Goal: Information Seeking & Learning: Learn about a topic

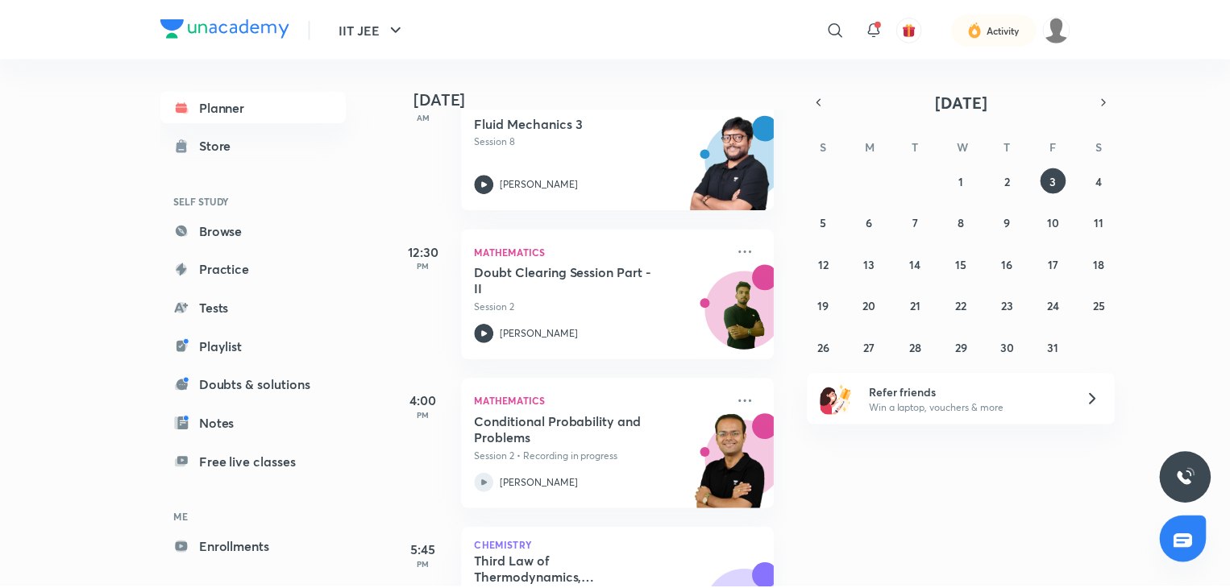
scroll to position [968, 0]
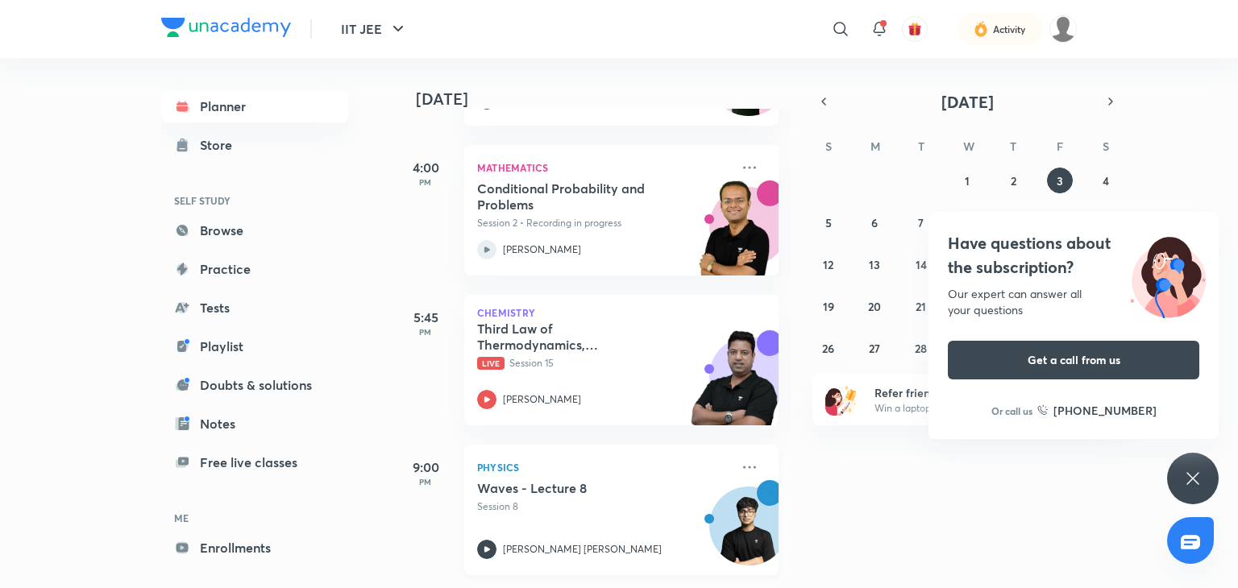
click at [748, 456] on div "Physics Waves - Lecture 8 Session 8 [PERSON_NAME] [PERSON_NAME]" at bounding box center [621, 510] width 314 height 131
click at [733, 455] on div "Planner Store SELF STUDY Browse Practice Tests Playlist Doubts & solutions Note…" at bounding box center [619, 323] width 916 height 530
click at [238, 550] on link "Enrollments" at bounding box center [254, 548] width 187 height 32
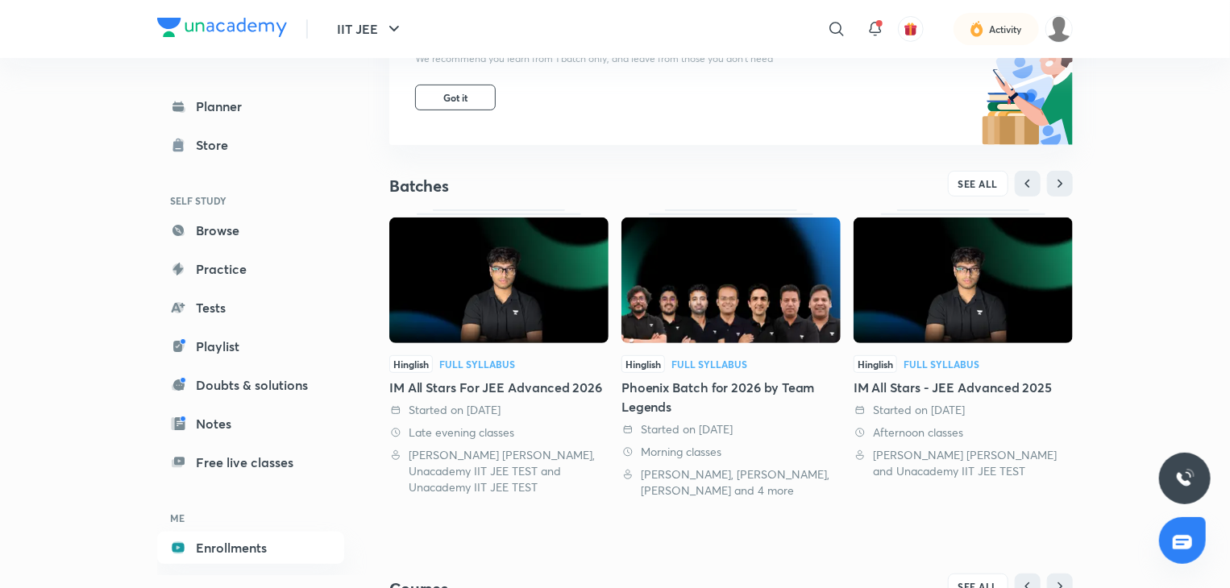
scroll to position [242, 0]
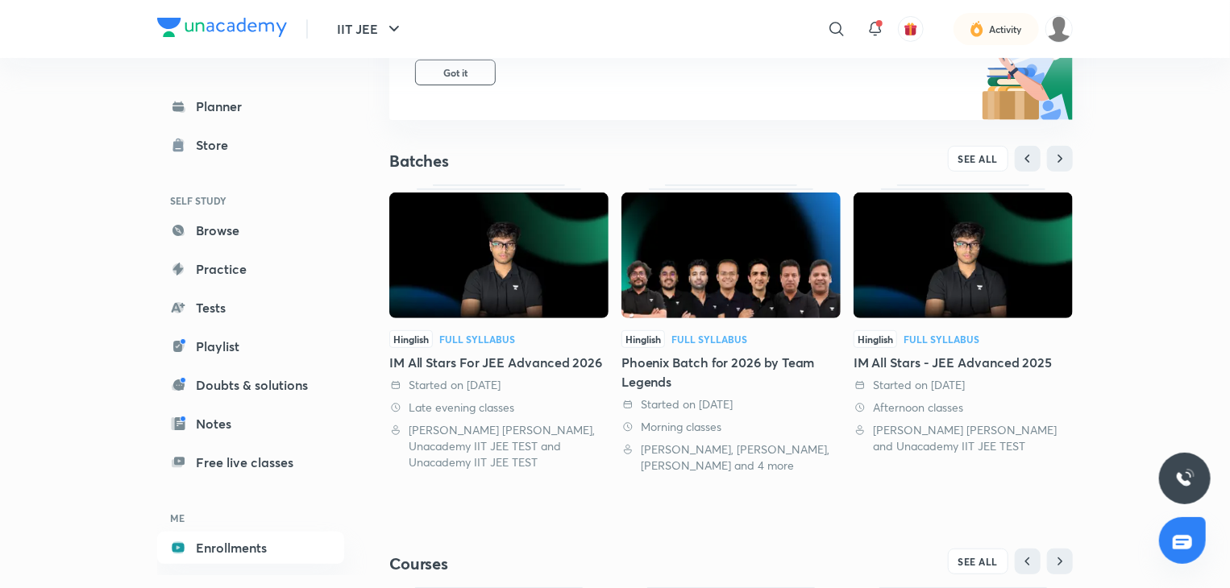
click at [522, 251] on img at bounding box center [498, 256] width 219 height 126
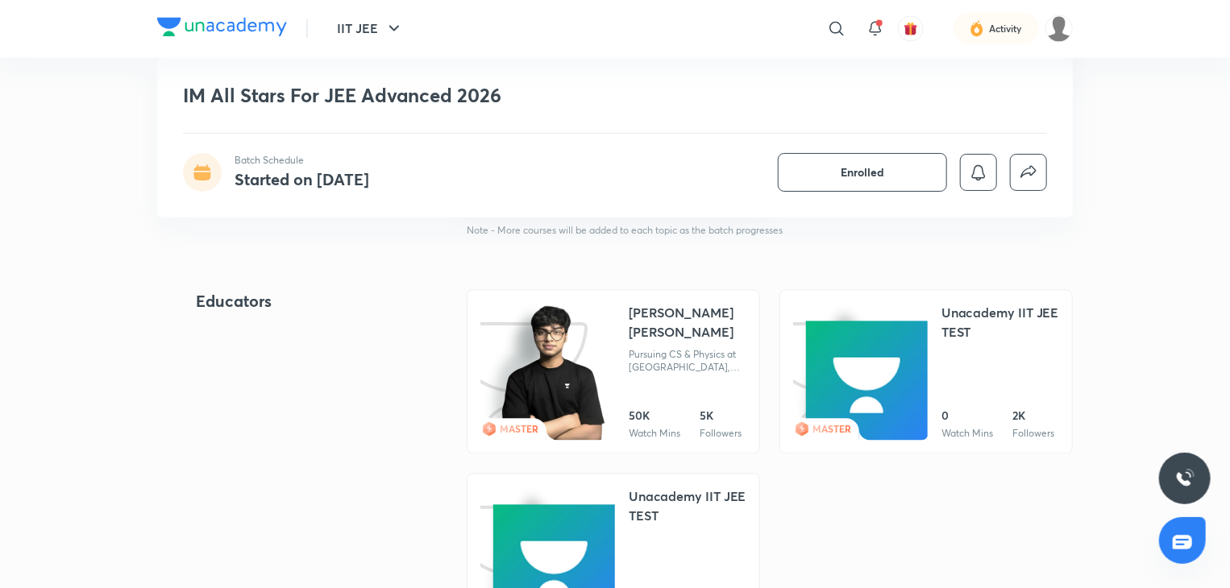
scroll to position [1531, 0]
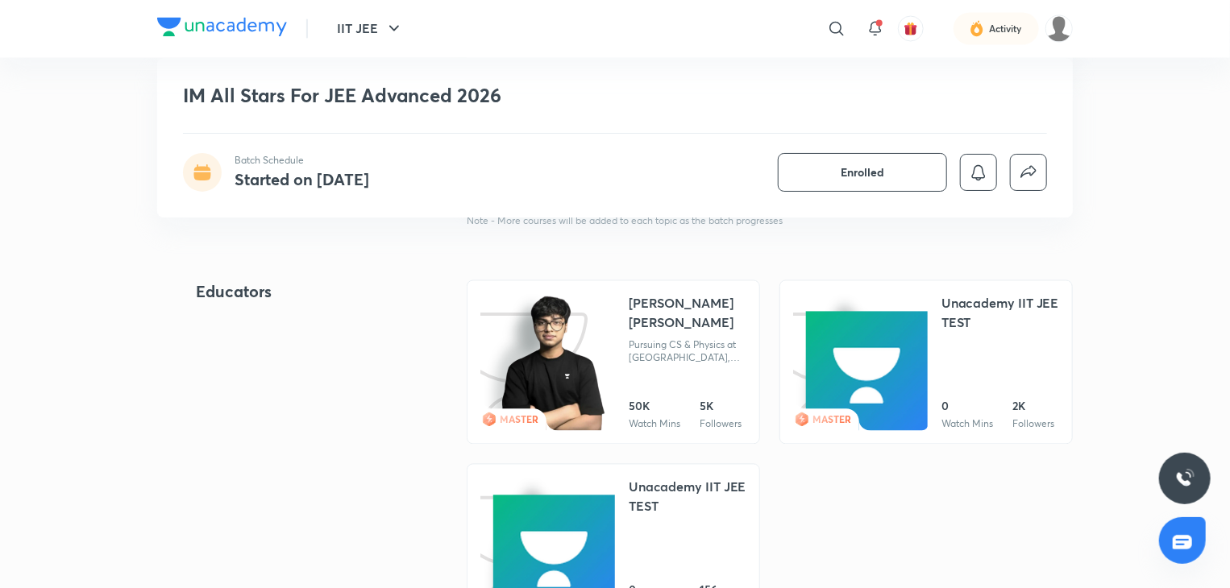
click at [659, 289] on link "MASTER Aditya Kumar Jha Pursuing CS & Physics at NTU, Singapore (World # 11) In…" at bounding box center [613, 362] width 293 height 164
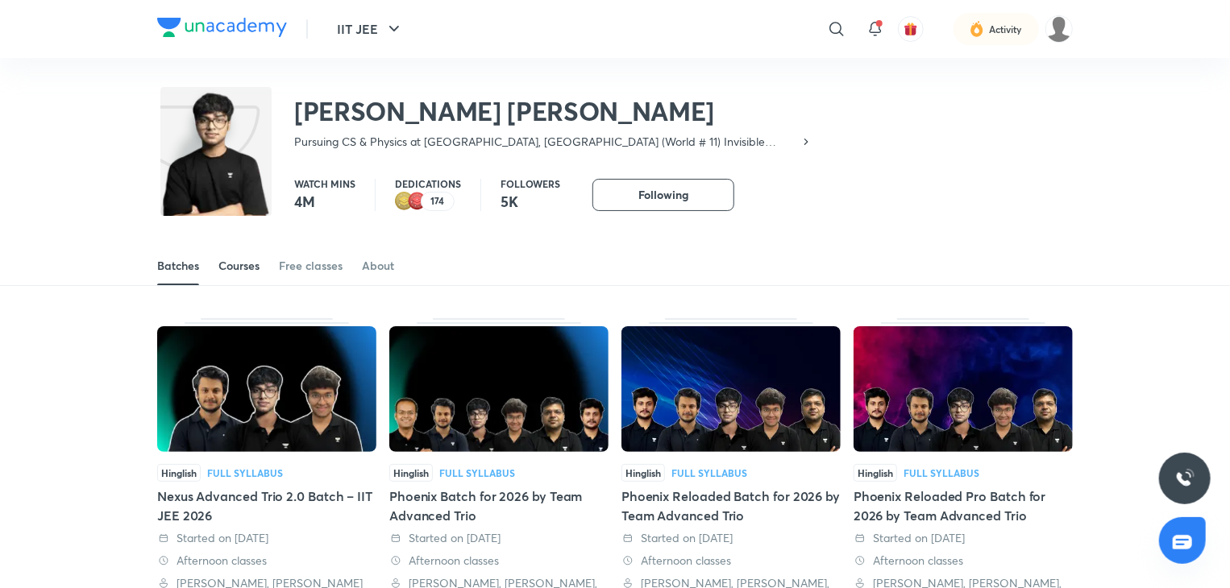
click at [232, 265] on div "Courses" at bounding box center [238, 266] width 41 height 16
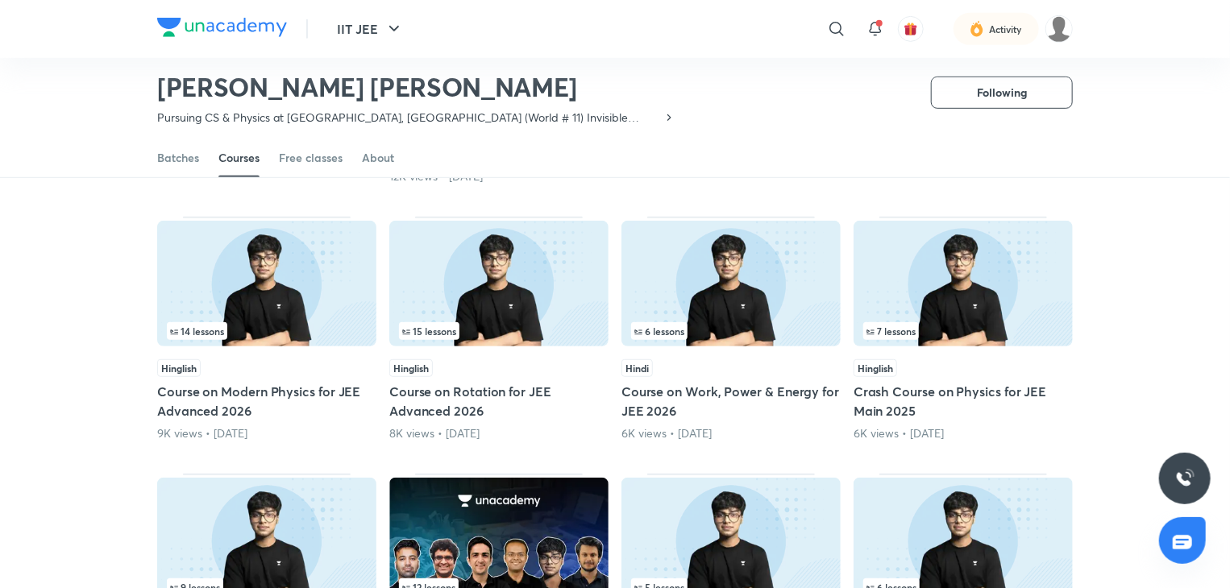
scroll to position [392, 0]
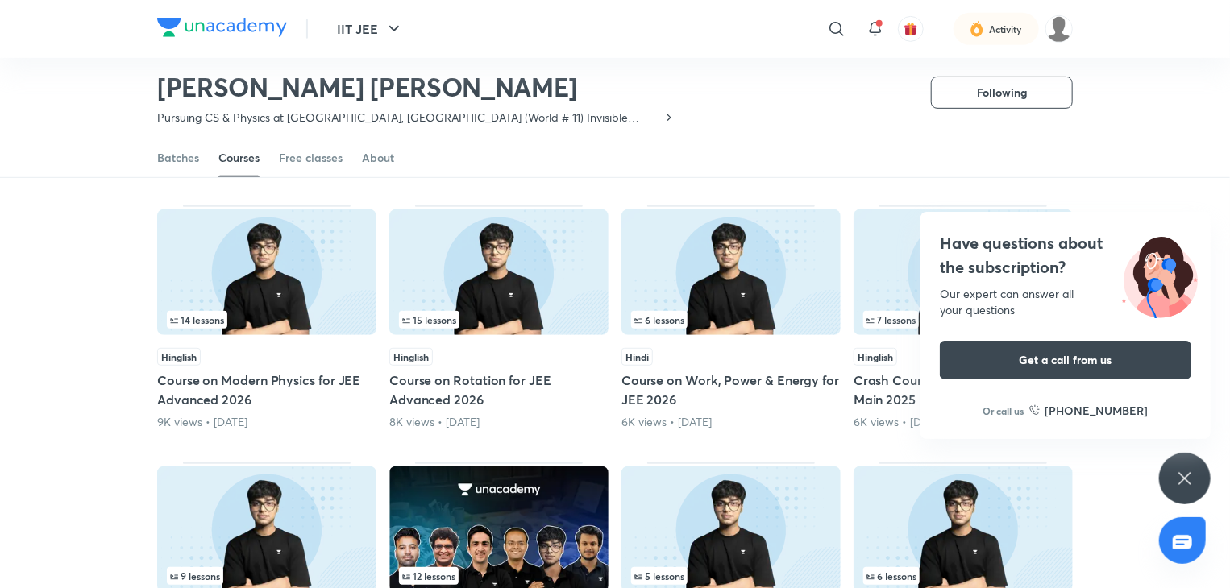
click at [1135, 168] on div "Batches Courses Free classes About" at bounding box center [615, 140] width 1230 height 75
drag, startPoint x: 1174, startPoint y: 484, endPoint x: 1157, endPoint y: 475, distance: 18.8
click at [1170, 484] on div "Have questions about the subscription? Our expert can answer all your questions…" at bounding box center [1185, 479] width 52 height 52
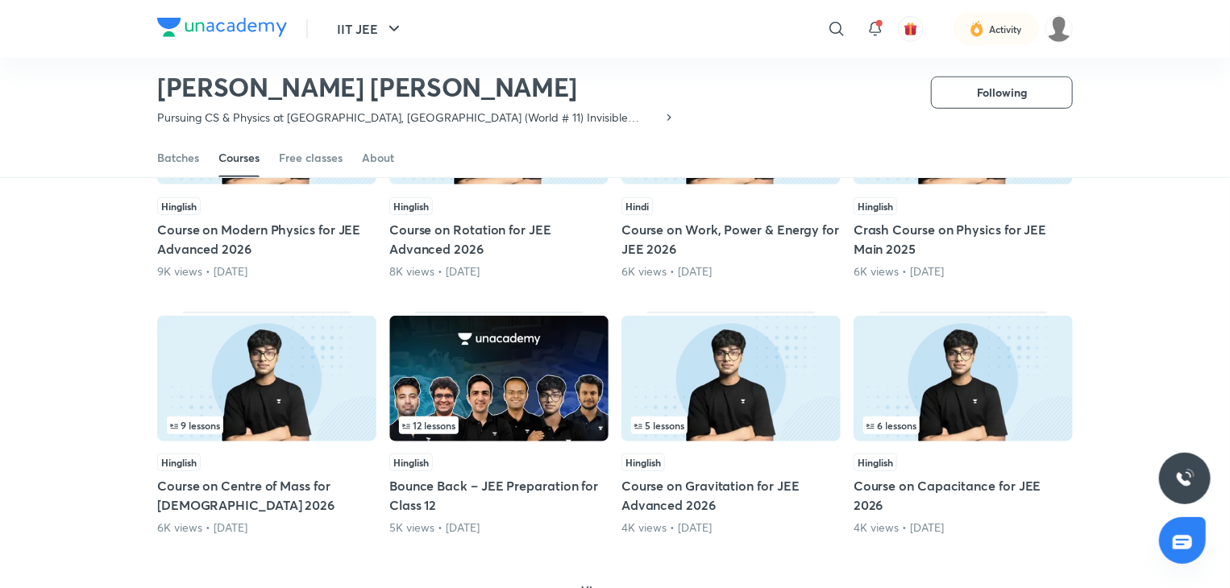
scroll to position [553, 0]
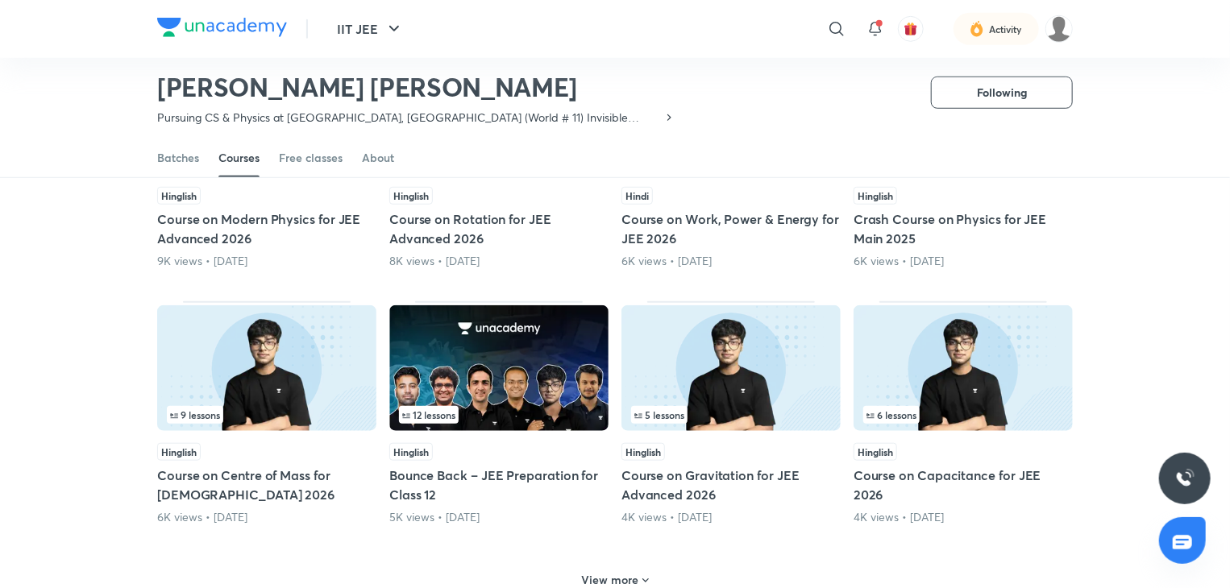
click at [596, 567] on div "View more" at bounding box center [615, 580] width 80 height 26
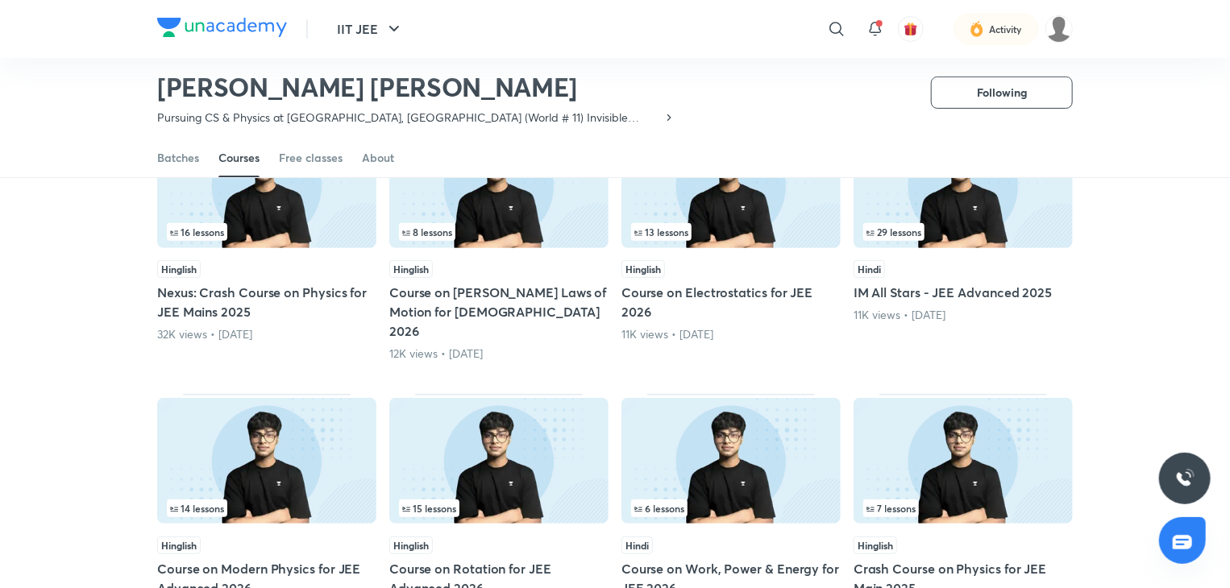
scroll to position [0, 0]
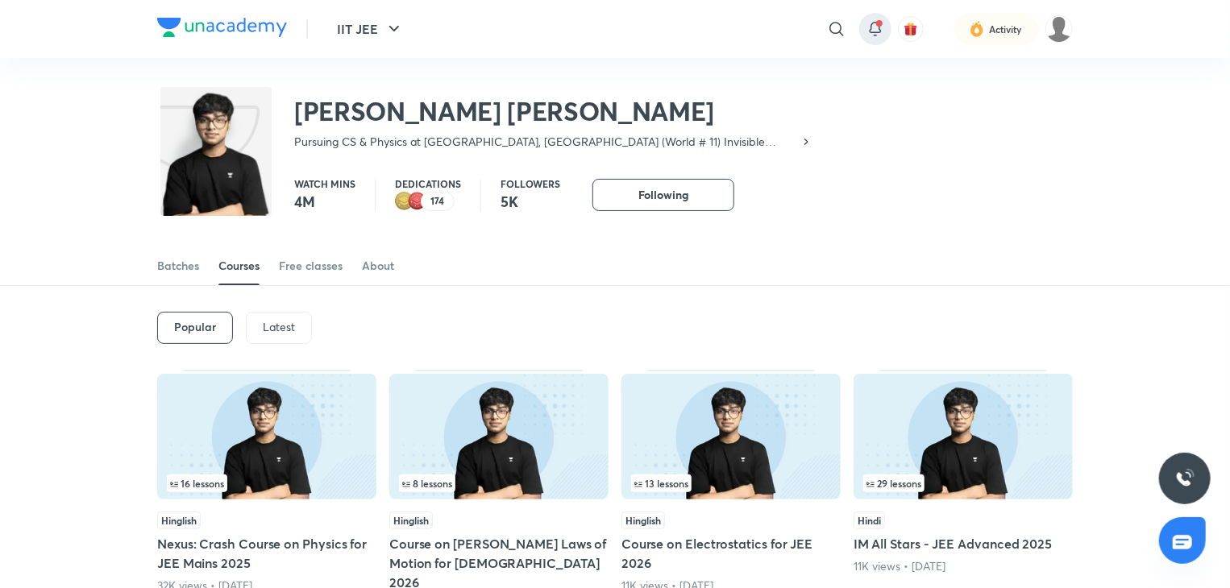
click at [878, 19] on icon at bounding box center [875, 28] width 19 height 19
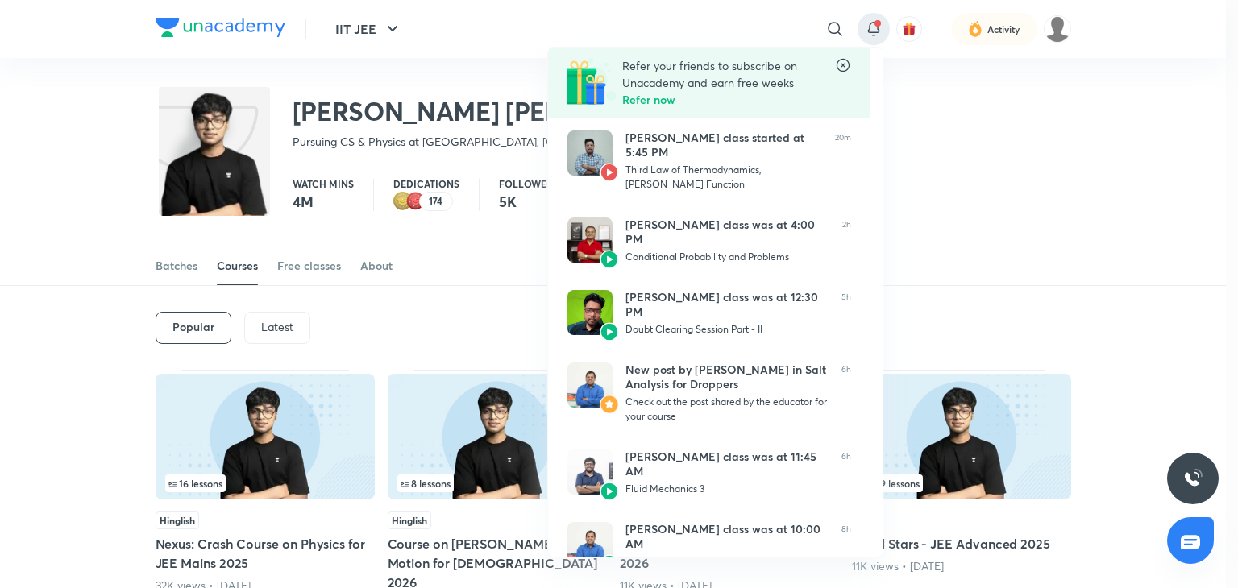
click at [848, 68] on icon at bounding box center [843, 65] width 13 height 13
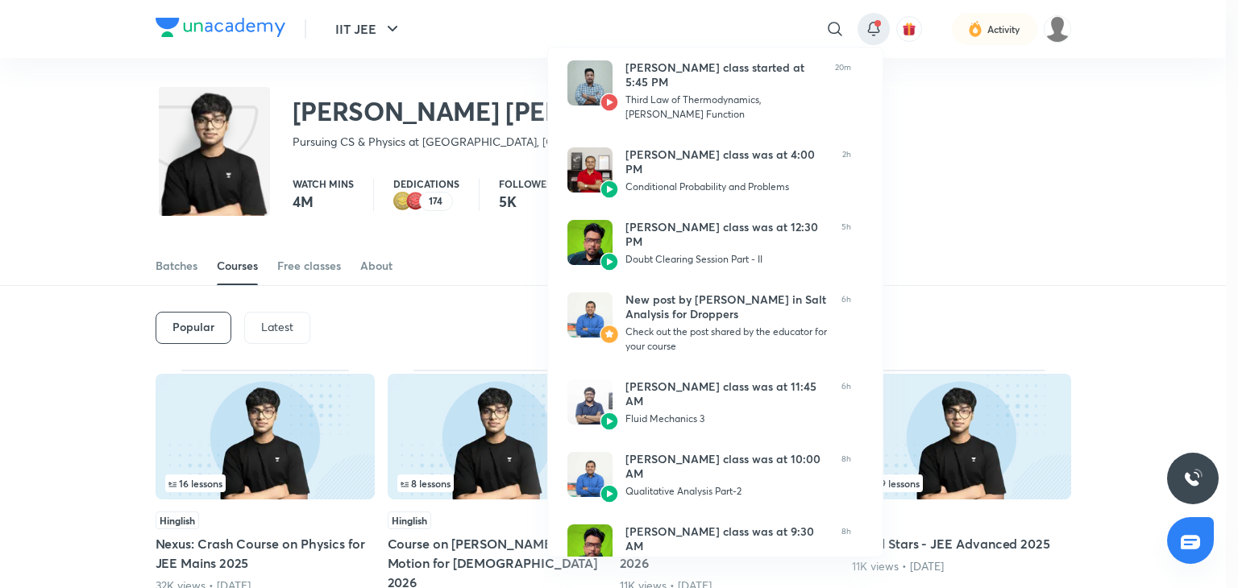
click at [892, 20] on div at bounding box center [619, 294] width 1238 height 588
